Goal: Transaction & Acquisition: Obtain resource

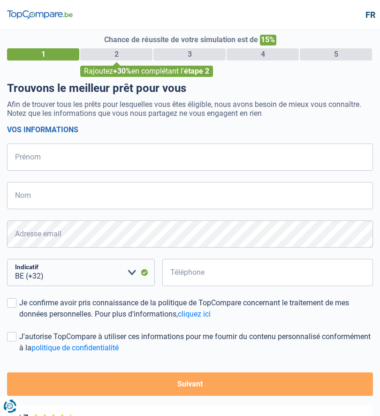
select select "32"
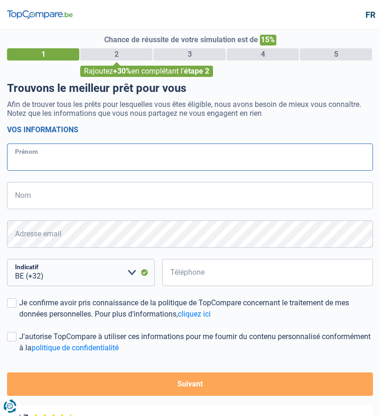
click at [22, 152] on input "Prénom" at bounding box center [189, 156] width 365 height 27
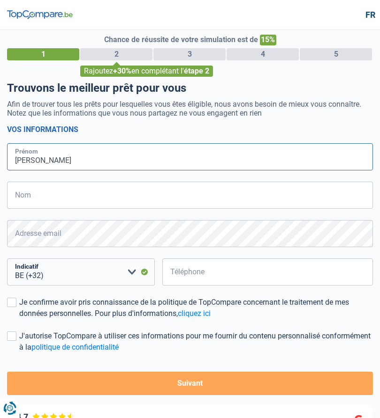
type input "[PERSON_NAME]"
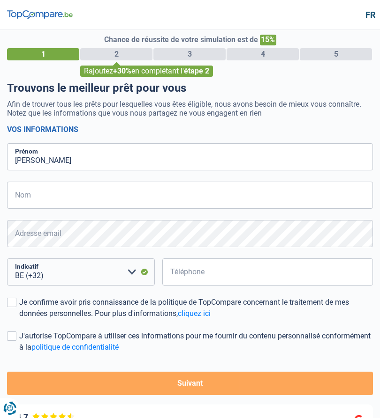
click at [25, 192] on input "Nom" at bounding box center [189, 195] width 365 height 27
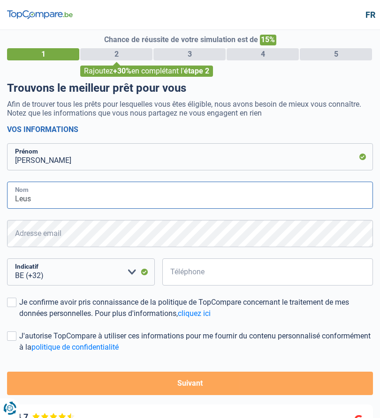
type input "Leus"
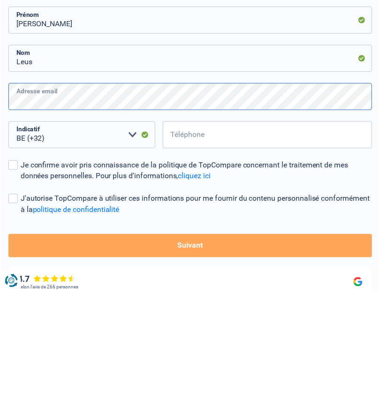
scroll to position [8, 0]
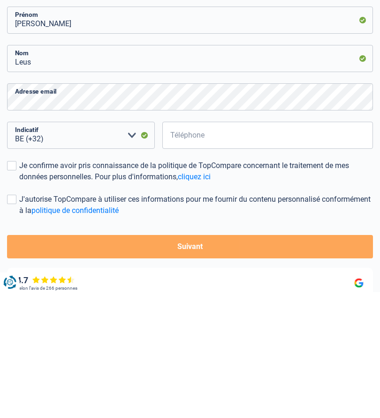
click at [67, 248] on select "BE (+32) LU (+352) Veuillez sélectionner une option" at bounding box center [81, 261] width 148 height 27
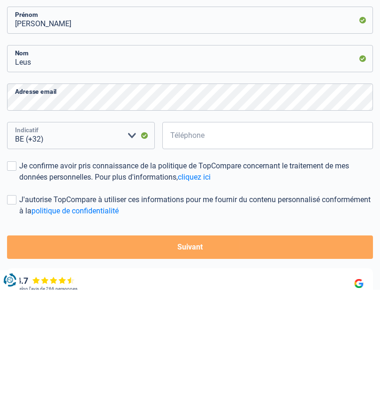
scroll to position [94, 0]
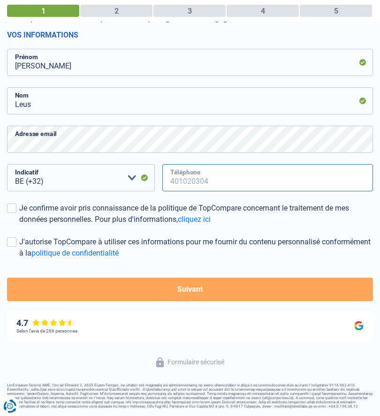
click at [221, 173] on input "Téléphone" at bounding box center [267, 177] width 211 height 27
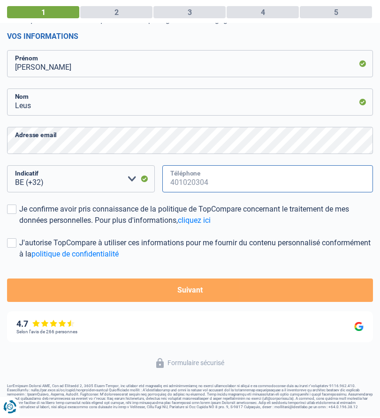
scroll to position [91, 0]
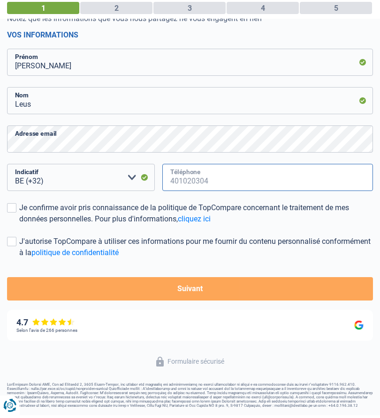
click at [220, 171] on input "Téléphone" at bounding box center [267, 180] width 211 height 27
type input "0471750140"
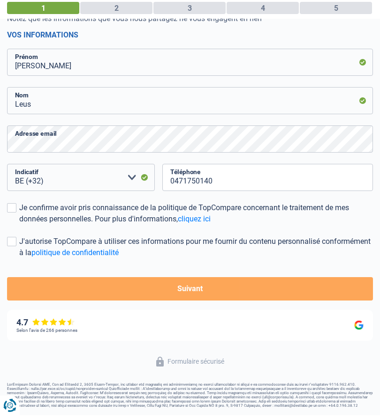
click at [15, 205] on label "Je confirme avoir pris connaissance de la politique de TopCompare concernant le…" at bounding box center [189, 216] width 365 height 22
click at [19, 228] on input "Je confirme avoir pris connaissance de la politique de TopCompare concernant le…" at bounding box center [19, 228] width 0 height 0
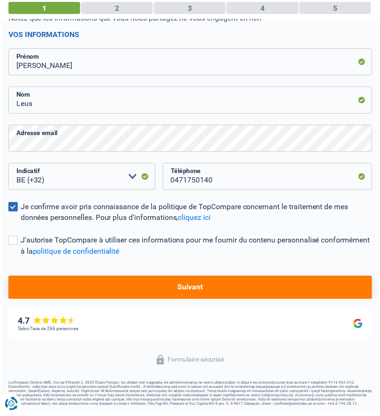
scroll to position [94, 0]
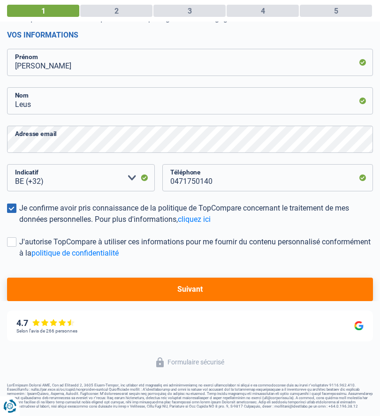
click at [191, 281] on button "Suivant" at bounding box center [189, 288] width 365 height 23
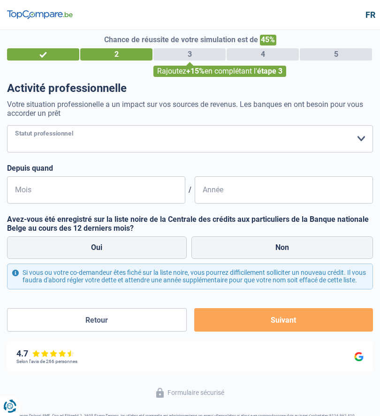
click at [26, 137] on select "Ouvrier Employé privé Employé public Invalide Indépendant Pensionné Chômeur Mut…" at bounding box center [189, 138] width 365 height 27
select select "retired"
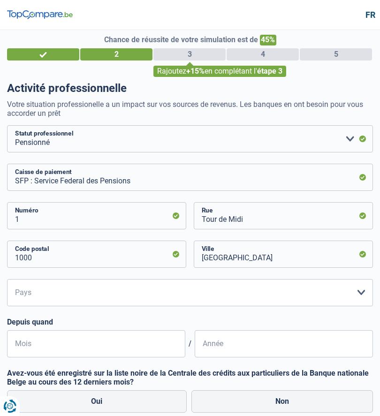
click at [19, 290] on select "Belgique Luxembourg Veuillez sélectionner une option" at bounding box center [189, 292] width 365 height 27
select select "BE"
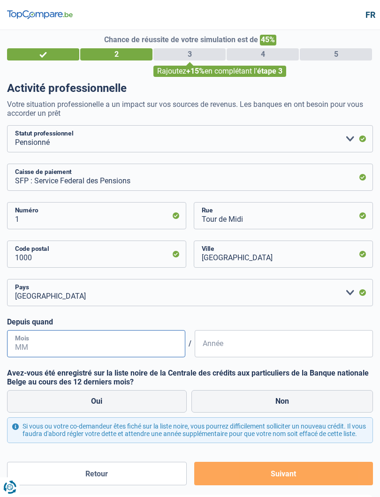
click at [46, 339] on input "Mois" at bounding box center [96, 343] width 178 height 27
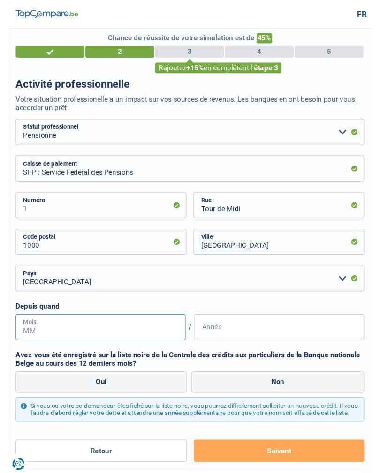
scroll to position [43, 0]
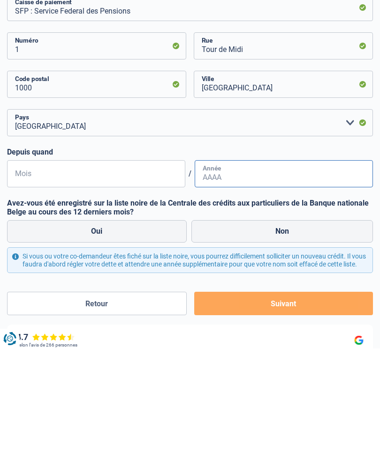
click at [213, 285] on input "Année" at bounding box center [283, 298] width 178 height 27
click at [211, 285] on input "Année" at bounding box center [283, 298] width 178 height 27
type input "2018"
click at [21, 285] on input "Mois" at bounding box center [96, 298] width 178 height 27
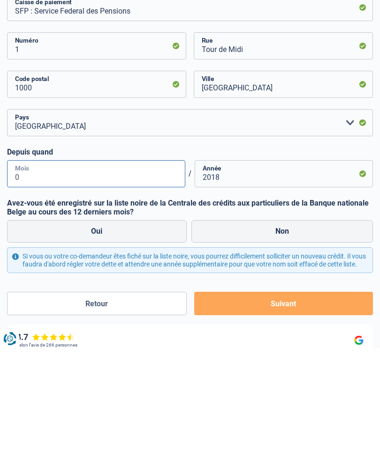
type input "08"
click at [279, 345] on label "Non" at bounding box center [282, 356] width 182 height 22
click at [279, 345] on input "Non" at bounding box center [282, 356] width 182 height 22
radio input "true"
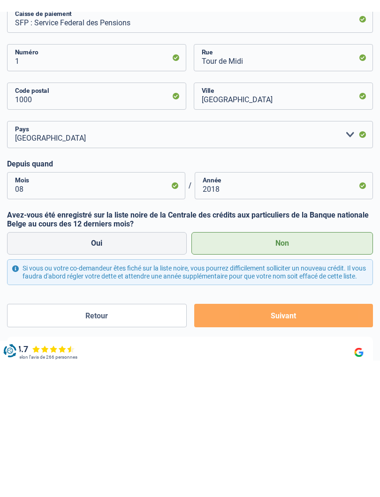
scroll to position [110, 0]
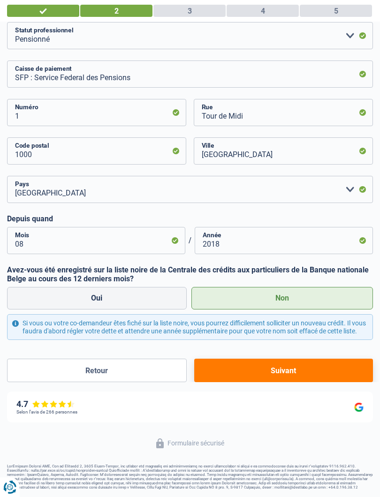
click at [284, 364] on button "Suivant" at bounding box center [283, 369] width 179 height 23
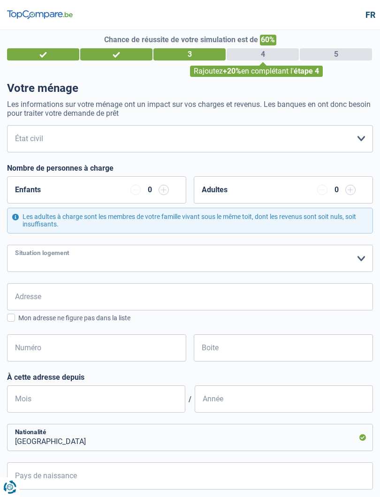
click at [24, 256] on select "Locataire Propriétaire avec prêt hypothécaire Propriétaire sans prêt hypothécai…" at bounding box center [189, 258] width 365 height 27
click at [82, 255] on select "Locataire Propriétaire avec prêt hypothécaire Propriétaire sans prêt hypothécai…" at bounding box center [189, 258] width 365 height 27
select select "rents"
click at [72, 258] on select "Locataire Propriétaire avec prêt hypothécaire Propriétaire sans prêt hypothécai…" at bounding box center [189, 258] width 365 height 27
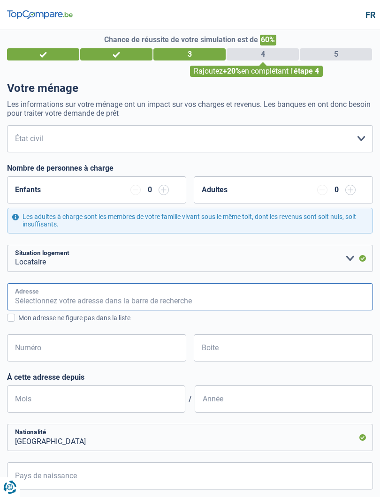
click at [23, 292] on input "Adresse" at bounding box center [189, 296] width 365 height 27
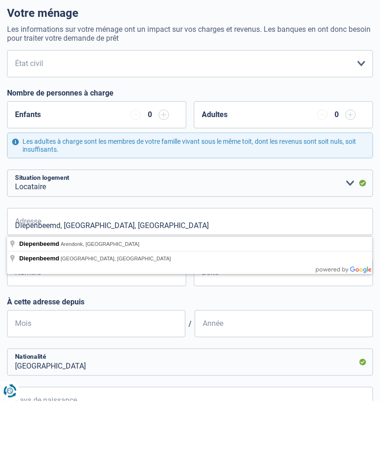
type input "Diepenbeemd, 1650, Beersel, BE"
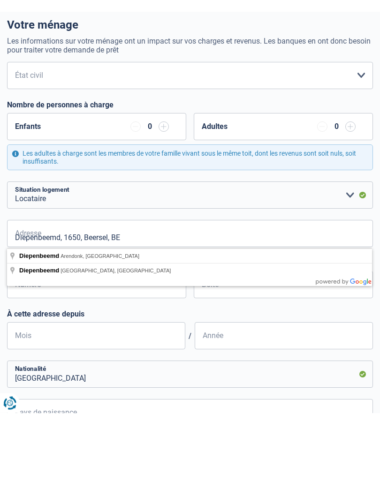
scroll to position [73, 0]
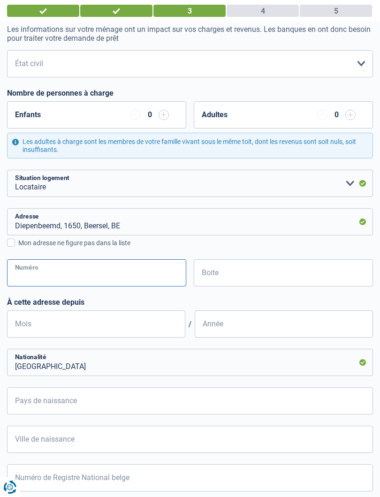
click at [62, 275] on input "Numéro" at bounding box center [96, 272] width 179 height 27
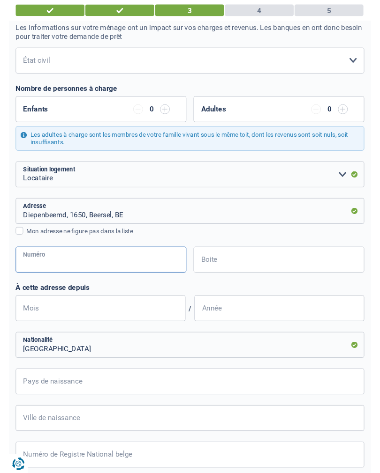
scroll to position [72, 0]
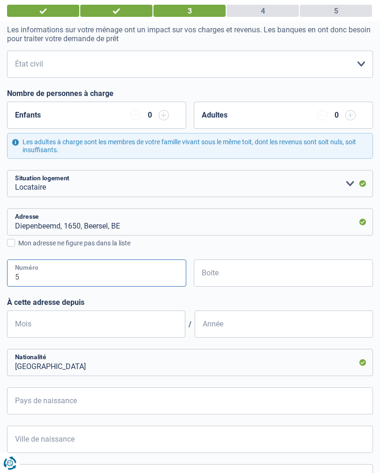
type input "5"
click at [225, 271] on input "Boite" at bounding box center [283, 273] width 179 height 27
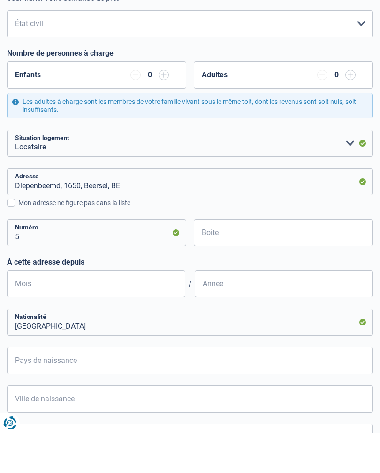
click at [22, 311] on input "Mois" at bounding box center [96, 324] width 178 height 27
type input "2"
type input "01"
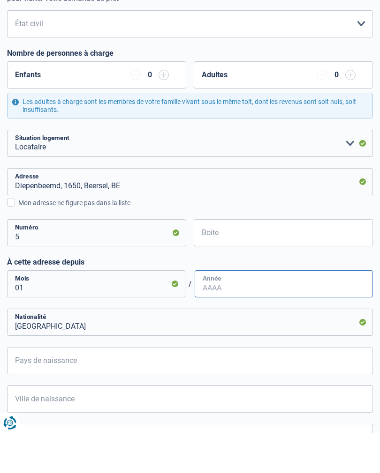
type input "0"
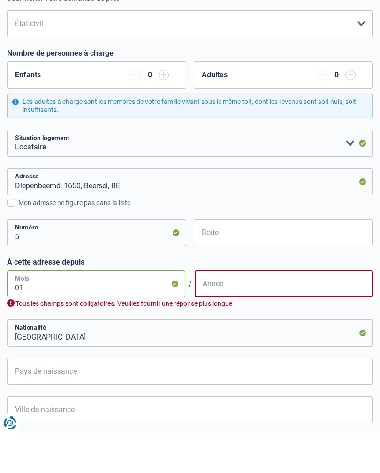
click at [43, 311] on input "01" at bounding box center [96, 324] width 178 height 27
type input "0"
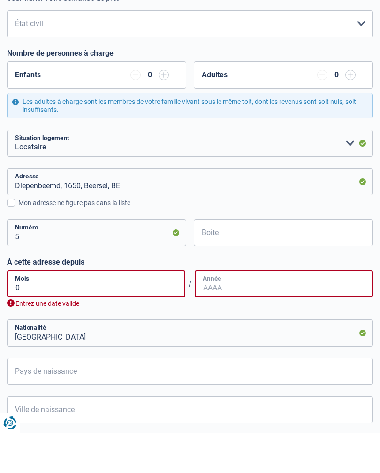
type input "01"
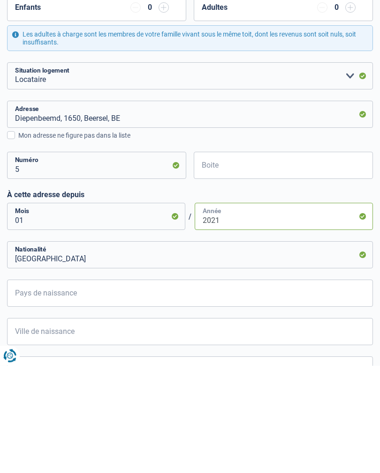
type input "2021"
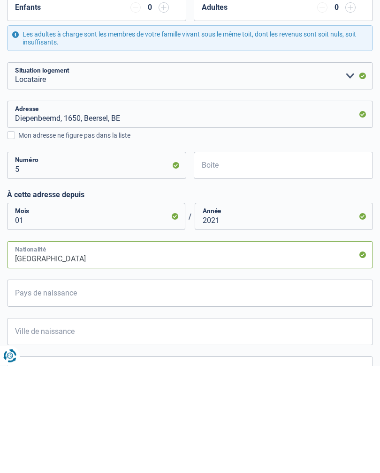
click at [33, 349] on input "Belgique" at bounding box center [189, 362] width 365 height 27
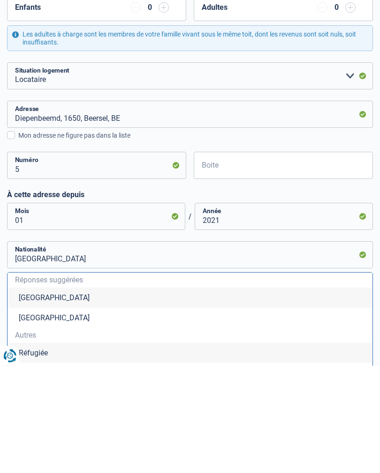
click at [37, 395] on li "Belgique" at bounding box center [189, 405] width 365 height 20
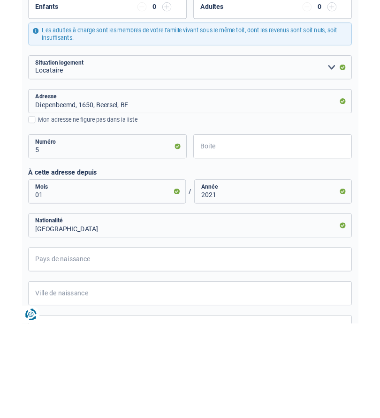
scroll to position [180, 0]
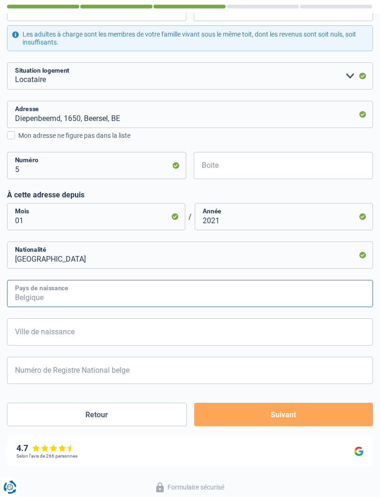
click at [22, 293] on input "Pays de naissance" at bounding box center [189, 293] width 365 height 27
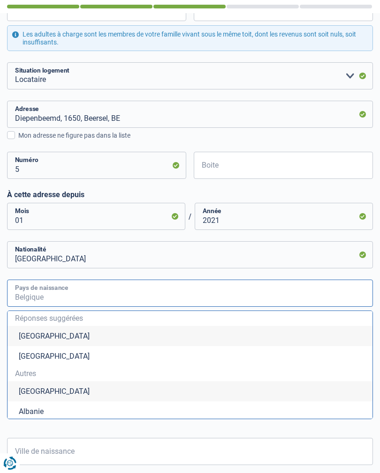
type input "B"
type input "E"
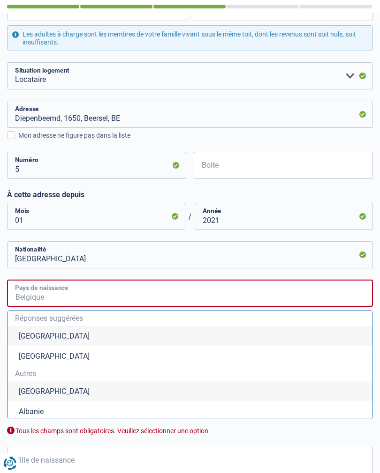
click at [32, 298] on input "Pays de naissance" at bounding box center [189, 293] width 365 height 27
click at [27, 299] on input "Pays de naissance" at bounding box center [189, 293] width 365 height 27
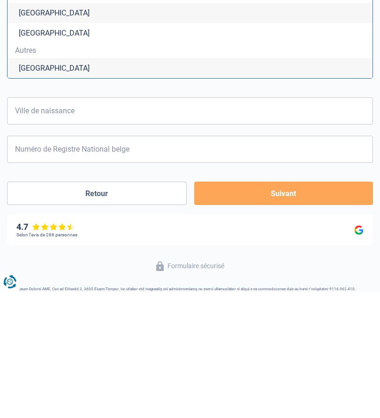
scroll to position [377, 0]
type input "Belgique"
click at [23, 223] on input "Ville de naissance" at bounding box center [189, 236] width 365 height 27
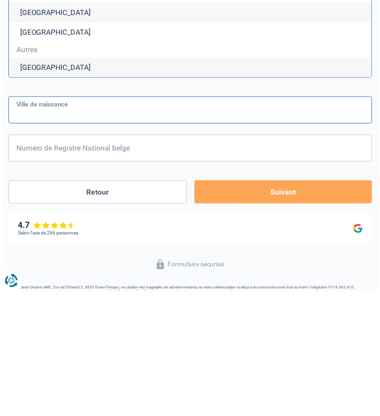
scroll to position [314, 0]
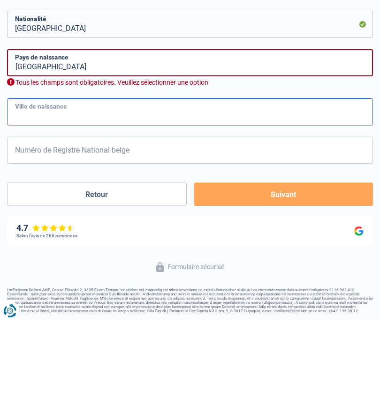
click at [26, 196] on input "Ville de naissance" at bounding box center [189, 209] width 365 height 27
type input "Zottegem"
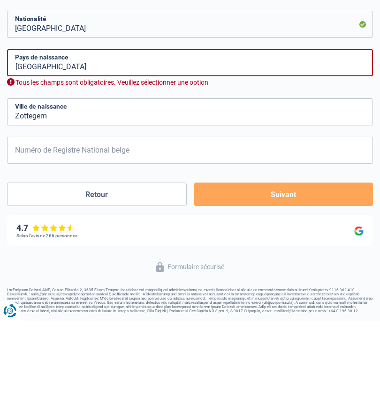
click at [21, 234] on input "Numéro de Registre National belge" at bounding box center [189, 247] width 365 height 27
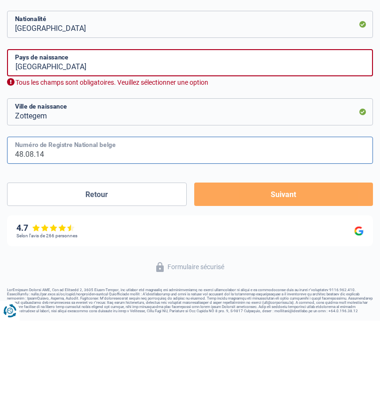
type input "48.08.14"
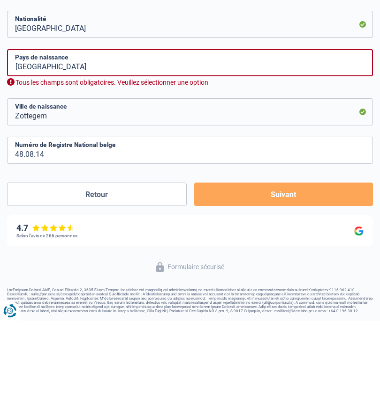
click at [67, 147] on input "Belgique" at bounding box center [189, 160] width 365 height 27
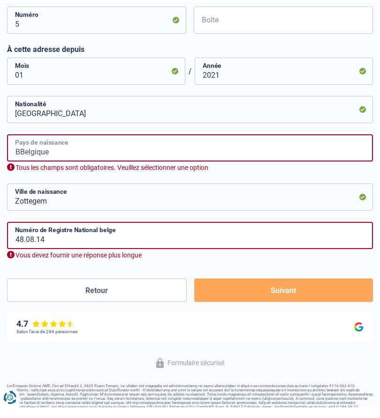
click at [55, 149] on input "BBelgique" at bounding box center [189, 158] width 365 height 27
type input "B"
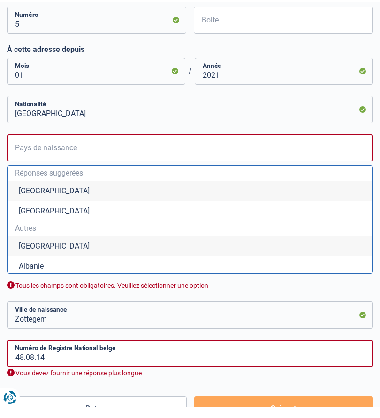
click at [32, 192] on li "Belgique" at bounding box center [189, 202] width 365 height 20
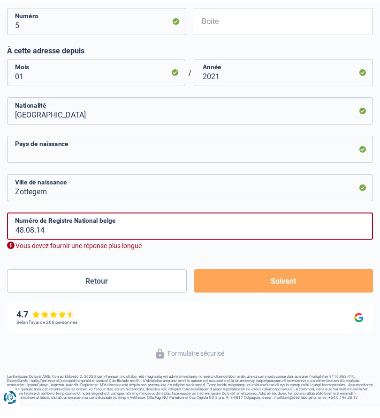
type input "Belgique"
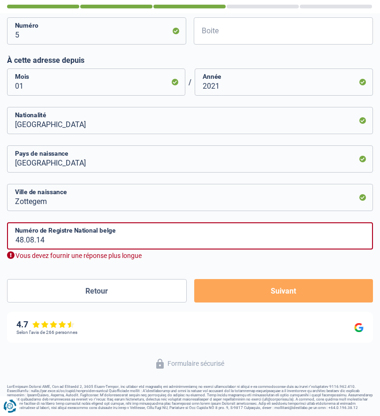
scroll to position [317, 0]
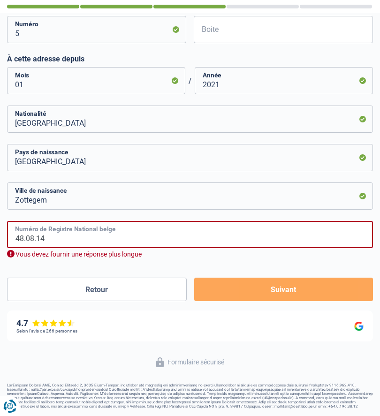
click at [60, 238] on input "48.08.14" at bounding box center [189, 234] width 365 height 27
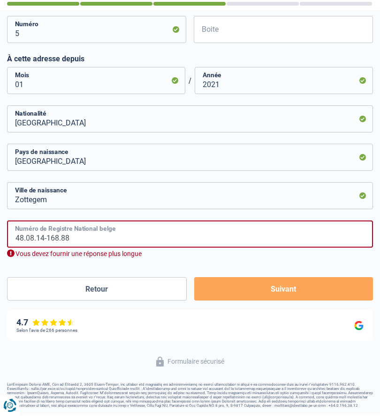
scroll to position [304, 0]
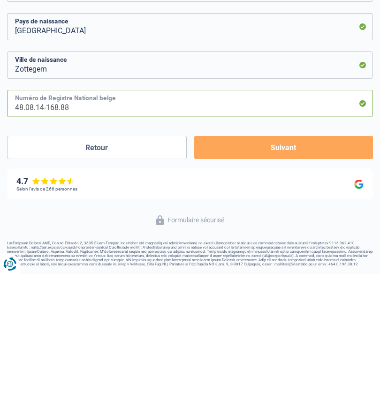
type input "48.08.14-168.88"
click at [277, 280] on button "Suivant" at bounding box center [283, 291] width 179 height 23
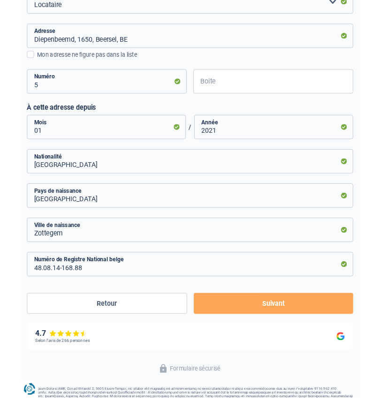
scroll to position [317, 0]
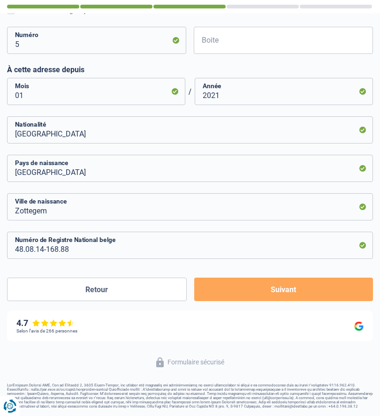
click at [282, 285] on button "Suivant" at bounding box center [283, 288] width 179 height 23
click at [280, 285] on button "Suivant" at bounding box center [283, 288] width 179 height 23
click at [270, 288] on button "Suivant" at bounding box center [283, 288] width 179 height 23
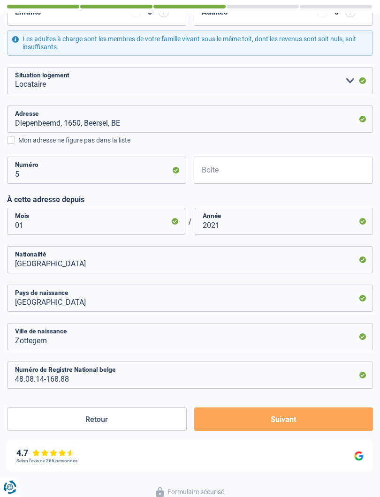
scroll to position [188, 0]
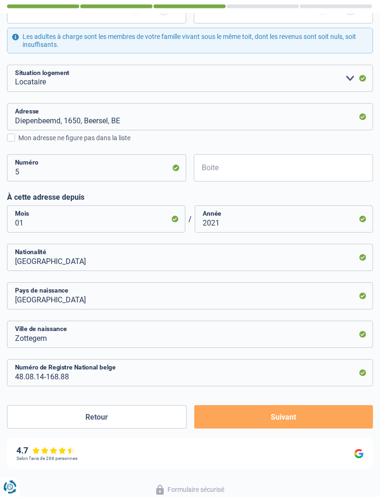
click at [281, 415] on button "Suivant" at bounding box center [283, 416] width 179 height 23
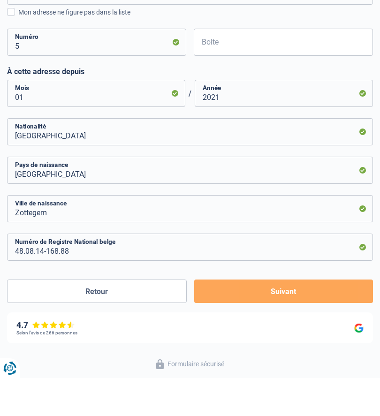
scroll to position [317, 0]
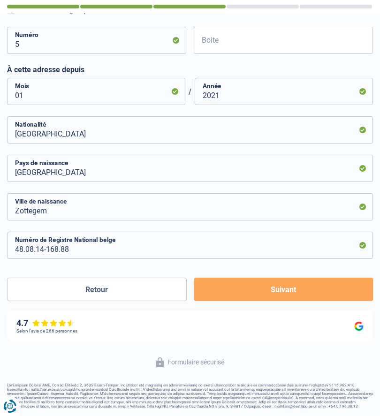
click at [92, 291] on button "Retour" at bounding box center [96, 288] width 179 height 23
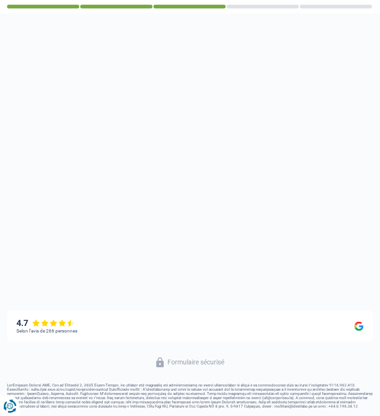
select select "retired"
select select "BE"
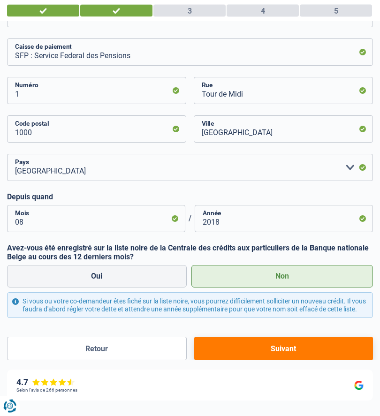
scroll to position [191, 0]
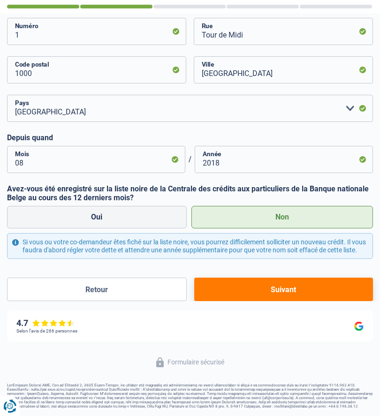
click at [275, 285] on button "Suivant" at bounding box center [283, 288] width 179 height 23
select select "rents"
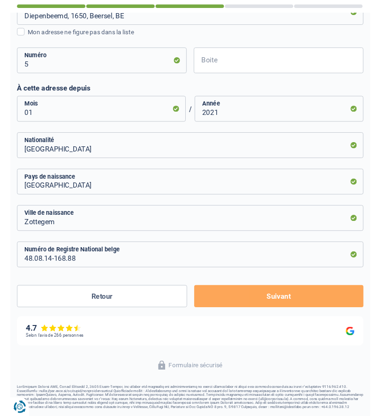
scroll to position [298, 0]
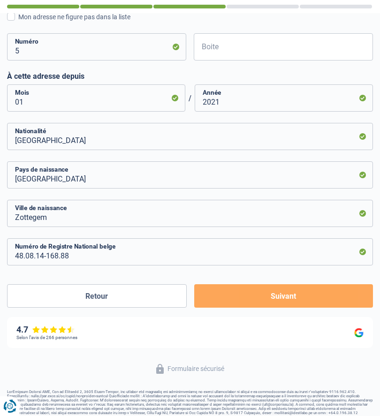
click at [282, 290] on button "Suivant" at bounding box center [283, 295] width 179 height 23
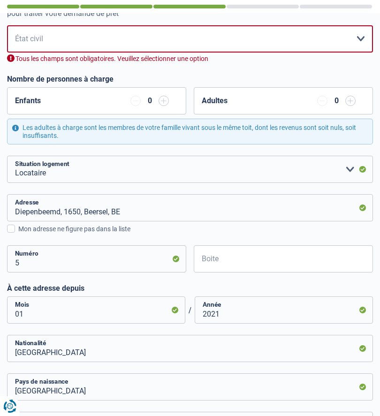
scroll to position [90, 0]
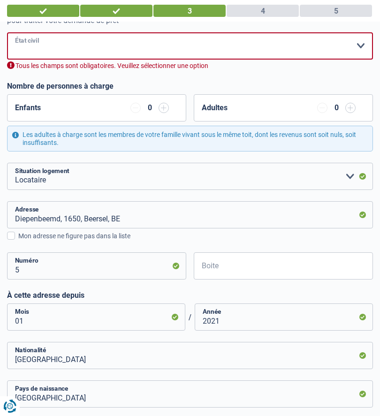
click at [21, 48] on select "Célibataire Marié(e) Cohabitant(e) légal(e) Divorcé(e) Veuf(ve) Séparé (de fait…" at bounding box center [189, 45] width 365 height 27
select select "widowed"
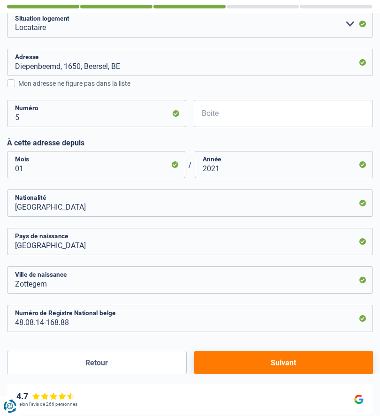
scroll to position [306, 0]
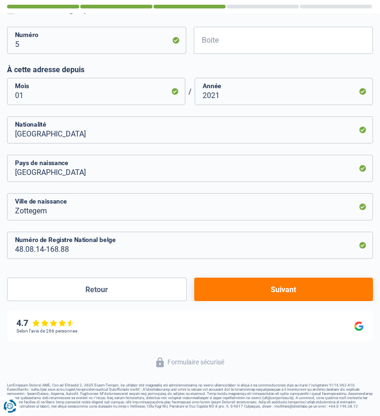
click at [277, 283] on button "Suivant" at bounding box center [283, 288] width 179 height 23
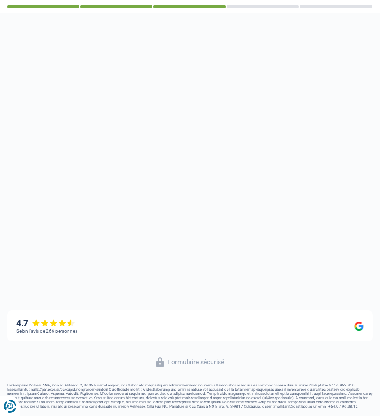
select select "pension"
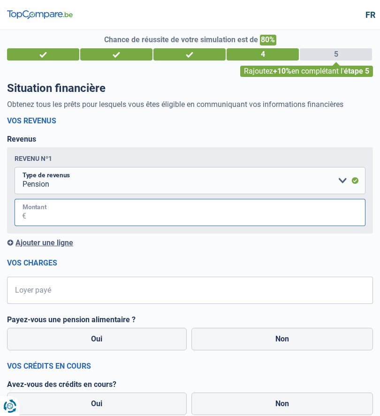
click at [29, 210] on input "Montant" at bounding box center [195, 212] width 339 height 27
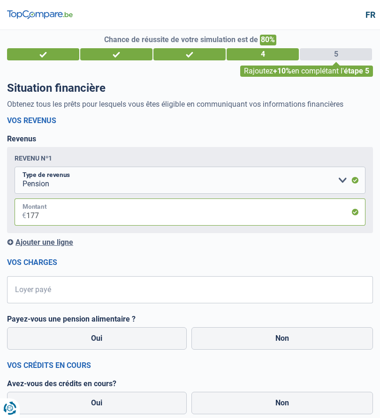
type input "1.770"
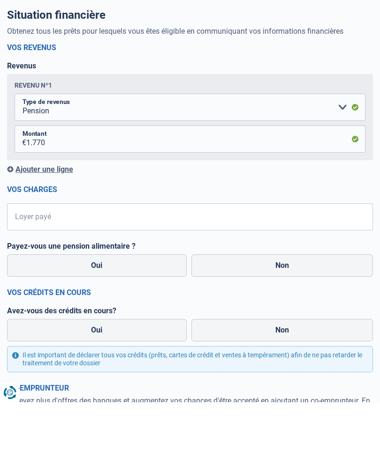
click at [20, 274] on input "Loyer payé" at bounding box center [196, 287] width 354 height 27
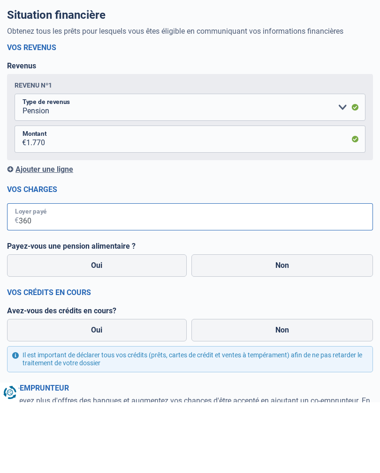
type input "360"
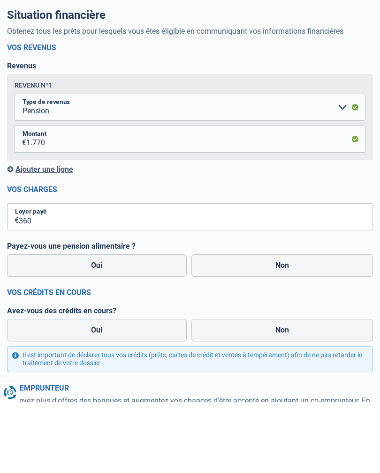
click at [280, 325] on label "Non" at bounding box center [282, 336] width 182 height 22
click at [280, 325] on input "Non" at bounding box center [282, 336] width 182 height 22
radio input "true"
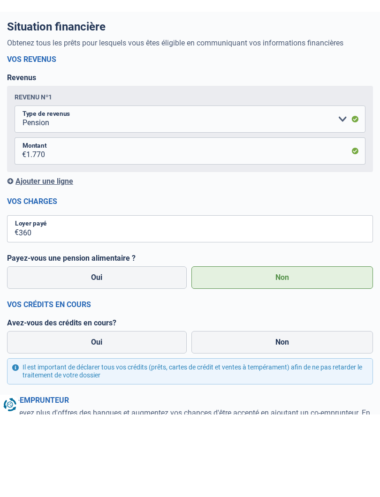
scroll to position [71, 0]
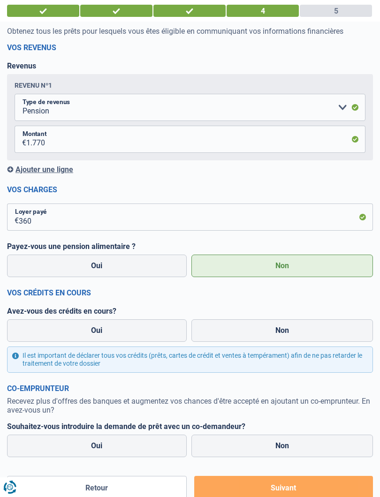
click at [288, 328] on label "Non" at bounding box center [282, 330] width 182 height 22
click at [288, 328] on input "Non" at bounding box center [282, 330] width 182 height 22
radio input "true"
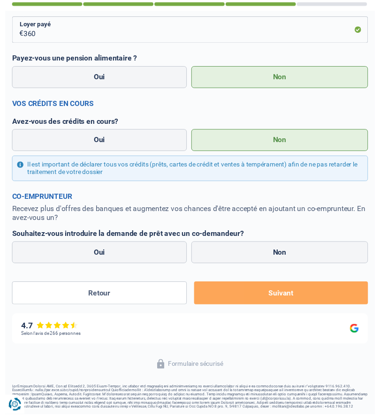
scroll to position [270, 0]
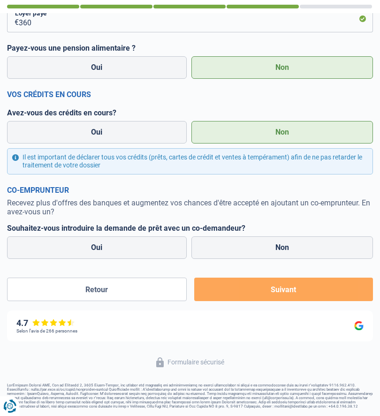
click at [283, 248] on label "Non" at bounding box center [282, 247] width 182 height 22
click at [283, 248] on input "Non" at bounding box center [282, 247] width 182 height 22
radio input "true"
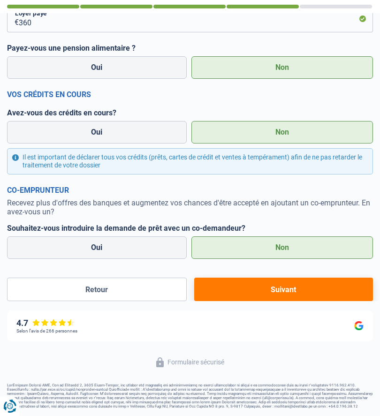
click at [277, 286] on button "Suivant" at bounding box center [283, 288] width 179 height 23
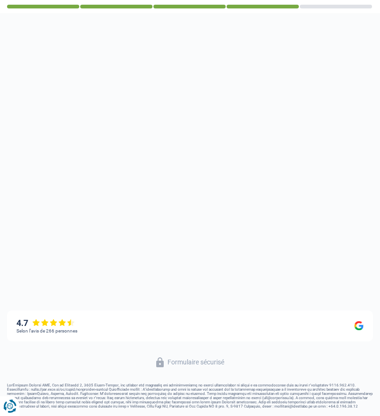
select select "60"
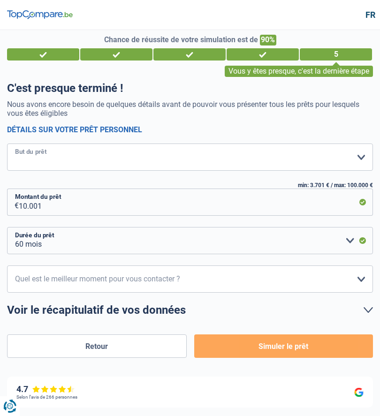
click at [22, 154] on select "Confort maison: meubles, textile, peinture, électroménager, outillage non-profe…" at bounding box center [189, 156] width 365 height 27
select select "drivingLicense"
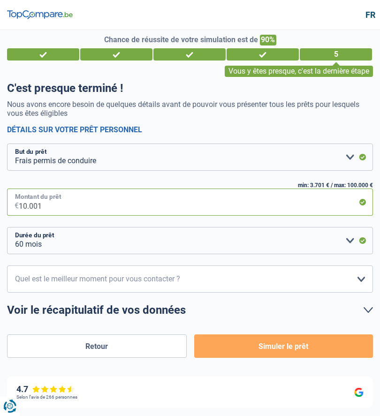
click at [54, 201] on input "10.001" at bounding box center [196, 201] width 354 height 27
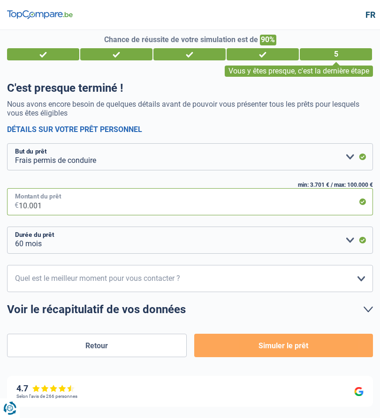
type input "1.000"
select select "24"
type input "1"
type input "2.000"
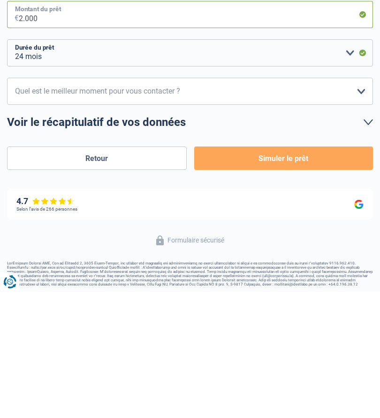
scroll to position [63, 0]
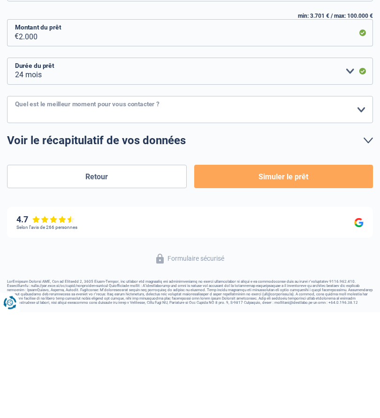
click at [29, 202] on select "10h-12h 12h-14h 14h-16h 16h-18h Veuillez sélectionner une option" at bounding box center [189, 215] width 365 height 27
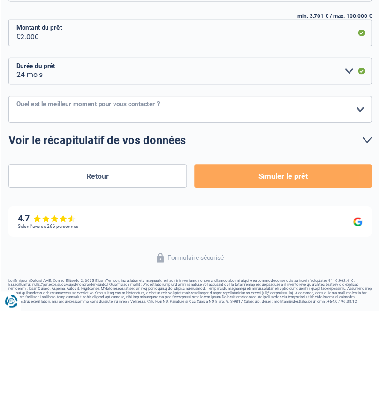
scroll to position [66, 0]
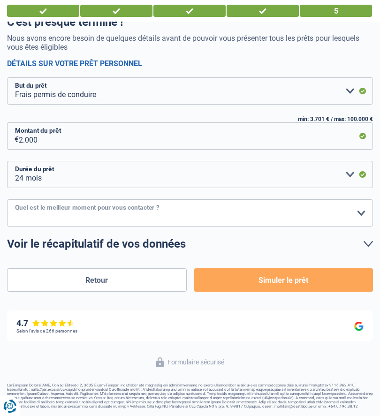
select select "10-12"
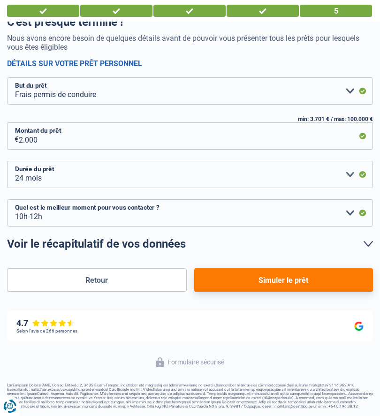
click at [270, 281] on button "Simuler le prêt" at bounding box center [283, 279] width 179 height 23
